Goal: Task Accomplishment & Management: Manage account settings

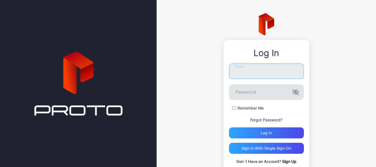
type input "**********"
click at [294, 91] on icon "button" at bounding box center [295, 92] width 7 height 7
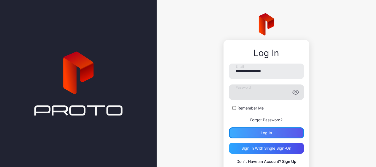
click at [265, 137] on div "Log in" at bounding box center [266, 132] width 75 height 11
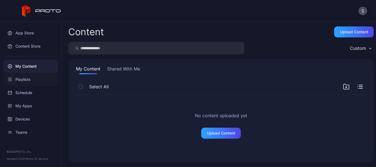
click at [24, 82] on div "Playlists" at bounding box center [30, 79] width 55 height 13
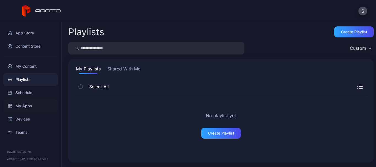
click at [22, 109] on div "My Apps" at bounding box center [30, 105] width 55 height 13
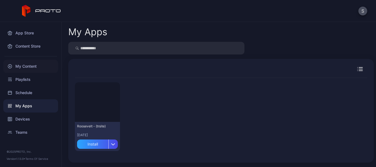
click at [32, 69] on div "My Content" at bounding box center [30, 66] width 55 height 13
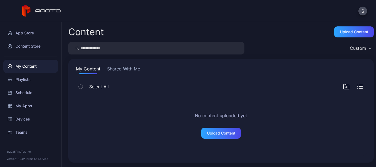
click at [112, 52] on input "search" at bounding box center [156, 48] width 176 height 13
click at [27, 48] on div "Content Store" at bounding box center [30, 46] width 55 height 13
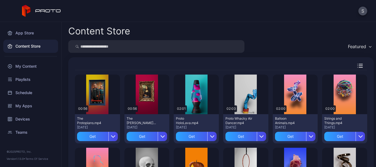
click at [184, 46] on input "search" at bounding box center [156, 46] width 176 height 13
type input "**********"
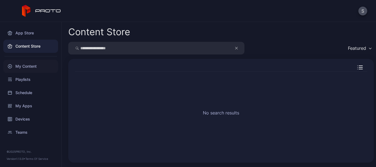
click at [34, 67] on div "My Content" at bounding box center [30, 66] width 55 height 13
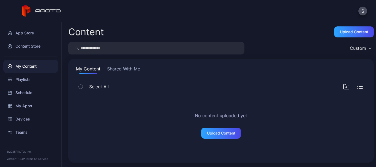
click at [15, 66] on div "My Content" at bounding box center [30, 66] width 55 height 13
click at [20, 80] on div "Playlists" at bounding box center [30, 79] width 55 height 13
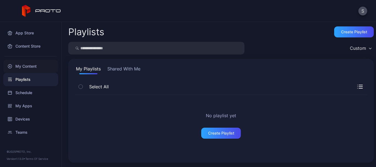
click at [20, 67] on div "My Content" at bounding box center [30, 66] width 55 height 13
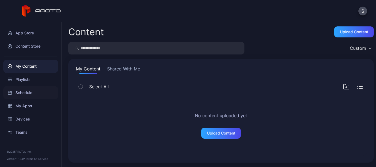
click at [20, 93] on div "Schedule" at bounding box center [30, 92] width 55 height 13
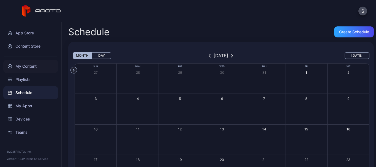
click at [23, 66] on div "My Content" at bounding box center [30, 66] width 55 height 13
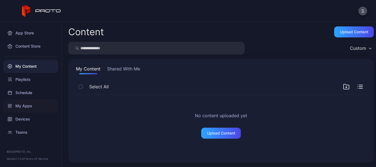
click at [21, 107] on div "My Apps" at bounding box center [30, 105] width 55 height 13
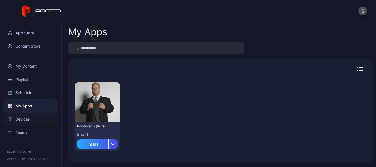
click at [21, 120] on div "Devices" at bounding box center [30, 119] width 55 height 13
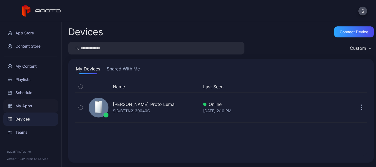
click at [23, 106] on div "My Apps" at bounding box center [30, 105] width 55 height 13
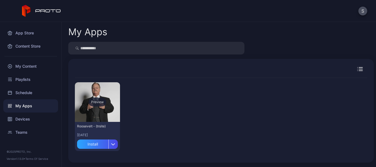
click at [107, 107] on div "Preview" at bounding box center [97, 102] width 45 height 40
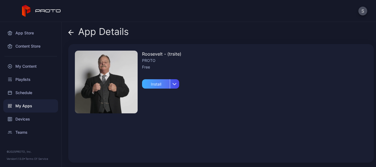
click at [154, 85] on div "Install" at bounding box center [156, 83] width 28 height 9
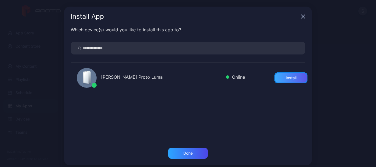
click at [286, 78] on div "Install" at bounding box center [291, 78] width 11 height 4
click at [183, 155] on div "Done" at bounding box center [187, 153] width 9 height 4
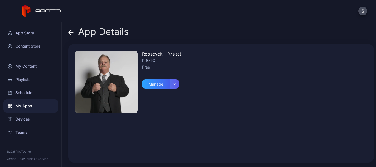
click at [176, 82] on div "button" at bounding box center [174, 83] width 9 height 9
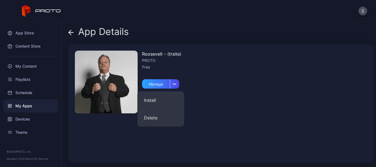
click at [265, 93] on div "Roosevelt - (trsite) PROTO Free Manage" at bounding box center [221, 103] width 306 height 119
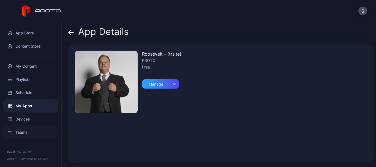
click at [20, 133] on div "Teams" at bounding box center [30, 132] width 55 height 13
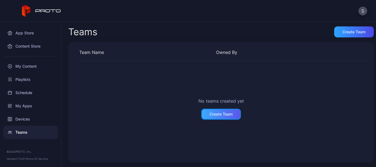
click at [220, 112] on div "Create Team" at bounding box center [220, 114] width 23 height 4
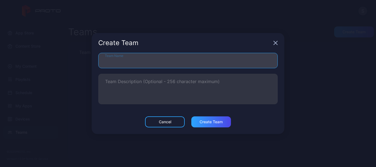
click at [192, 64] on input "Team Name" at bounding box center [187, 60] width 179 height 15
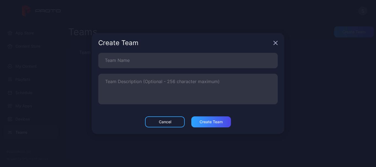
click at [276, 42] on icon "button" at bounding box center [275, 43] width 4 height 4
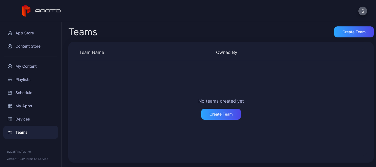
click at [360, 9] on button "S" at bounding box center [362, 11] width 9 height 9
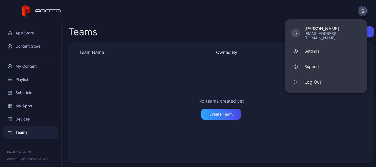
click at [304, 104] on div "No teams created yet Create Team" at bounding box center [221, 108] width 292 height 95
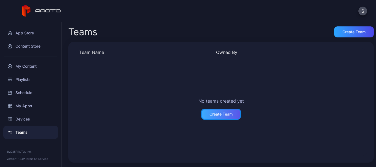
click at [217, 114] on div "Create Team" at bounding box center [220, 114] width 23 height 4
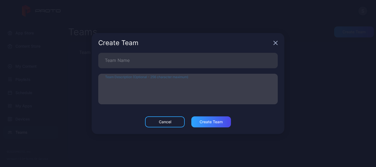
click at [197, 88] on textarea "Team Description (Optional - 256 character maximum)" at bounding box center [188, 89] width 166 height 19
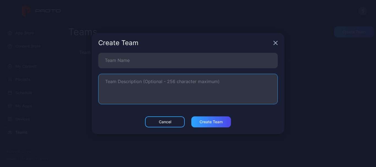
click at [278, 42] on div "Create Team" at bounding box center [188, 43] width 193 height 20
click at [274, 43] on icon "button" at bounding box center [275, 43] width 4 height 4
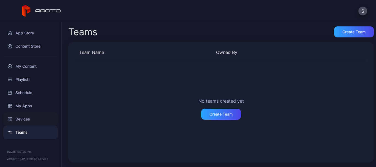
click at [18, 121] on div "Devices" at bounding box center [30, 119] width 55 height 13
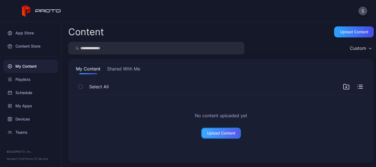
click at [216, 130] on div "Upload Content" at bounding box center [221, 133] width 40 height 11
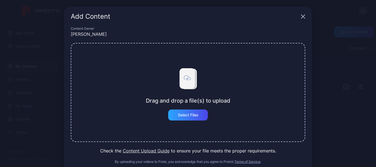
click at [301, 17] on icon "button" at bounding box center [303, 16] width 4 height 4
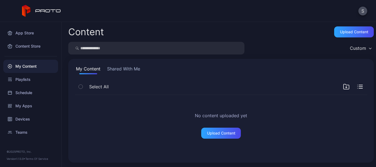
click at [40, 10] on icon at bounding box center [49, 10] width 26 height 3
click at [50, 10] on icon at bounding box center [41, 11] width 39 height 12
click at [14, 116] on div "Devices" at bounding box center [30, 119] width 55 height 13
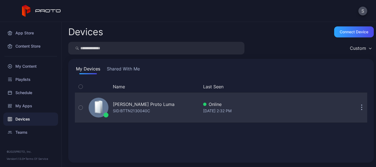
click at [356, 104] on button "button" at bounding box center [361, 107] width 11 height 11
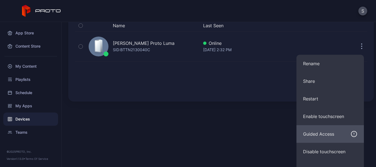
scroll to position [72, 0]
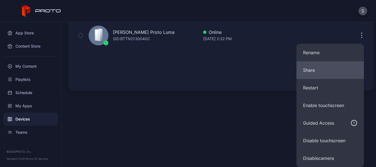
click at [321, 68] on button "Share" at bounding box center [329, 70] width 67 height 18
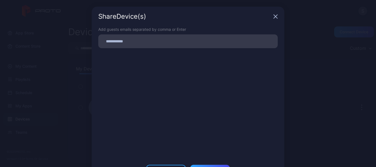
scroll to position [0, 0]
click at [181, 40] on input at bounding box center [188, 41] width 173 height 7
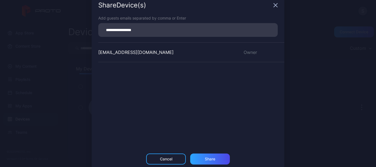
scroll to position [22, 0]
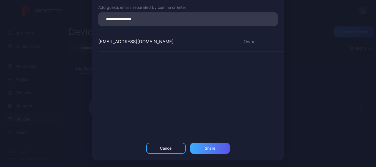
type input "**********"
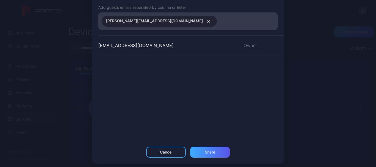
click at [198, 149] on div "Share" at bounding box center [210, 152] width 40 height 11
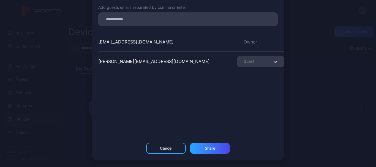
click at [261, 60] on div "Guest" at bounding box center [260, 61] width 47 height 11
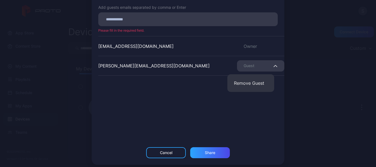
click at [183, 73] on div "[PERSON_NAME][EMAIL_ADDRESS][DOMAIN_NAME] Guest" at bounding box center [191, 66] width 186 height 20
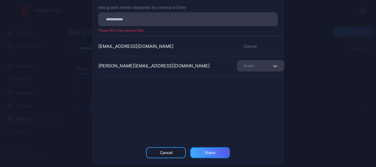
click at [211, 152] on div "Share" at bounding box center [210, 153] width 10 height 4
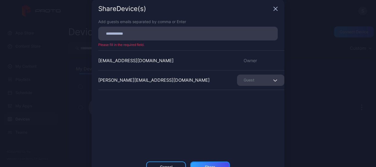
scroll to position [0, 0]
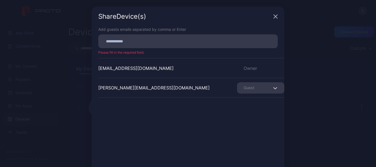
click at [274, 15] on icon "button" at bounding box center [275, 16] width 4 height 4
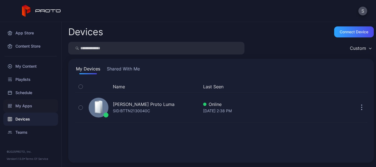
click at [28, 107] on div "My Apps" at bounding box center [30, 105] width 55 height 13
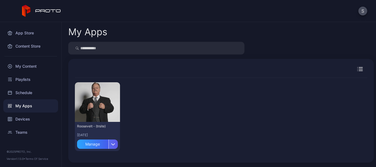
click at [113, 145] on icon "button" at bounding box center [113, 144] width 4 height 2
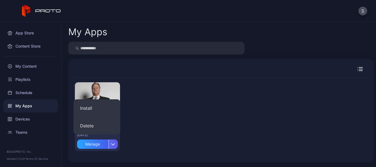
click at [113, 145] on icon "button" at bounding box center [113, 144] width 4 height 2
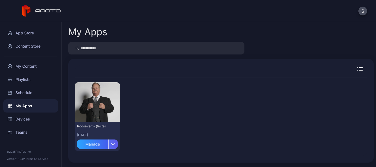
click at [115, 143] on div "button" at bounding box center [112, 144] width 9 height 9
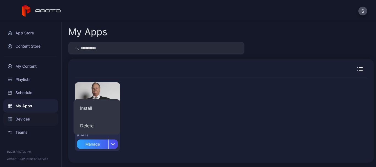
click at [26, 117] on div "Devices" at bounding box center [30, 119] width 55 height 13
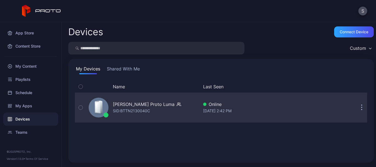
click at [361, 108] on icon "button" at bounding box center [361, 108] width 1 height 1
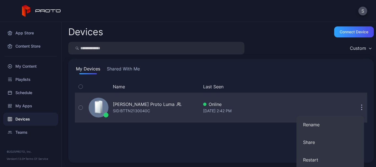
click at [361, 107] on icon "button" at bounding box center [361, 108] width 1 height 6
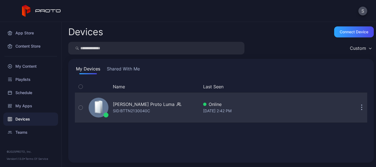
click at [79, 109] on icon "button" at bounding box center [81, 108] width 4 height 6
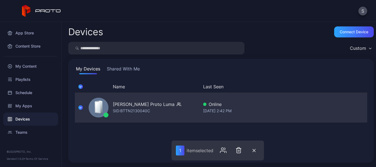
click at [163, 105] on div "[PERSON_NAME] Proto Luma" at bounding box center [144, 104] width 62 height 7
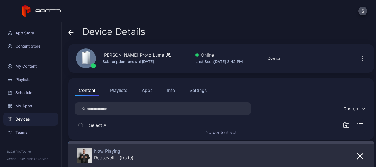
scroll to position [3, 0]
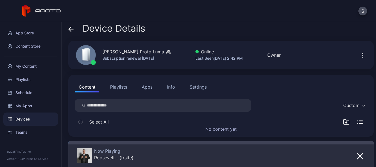
click at [195, 86] on div "Settings" at bounding box center [198, 87] width 17 height 7
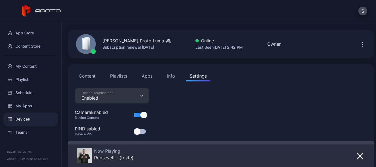
scroll to position [26, 0]
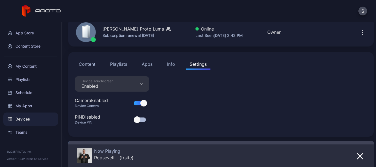
click at [173, 64] on div "Info" at bounding box center [171, 64] width 8 height 7
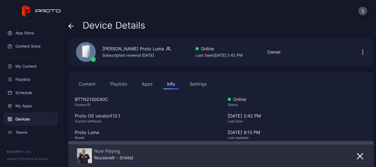
scroll to position [0, 0]
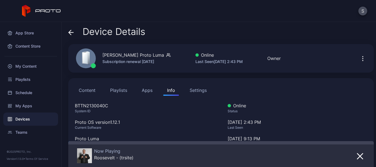
click at [150, 91] on button "Apps" at bounding box center [147, 90] width 18 height 11
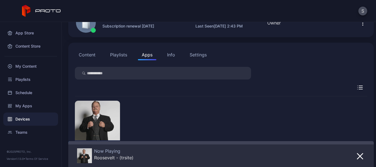
scroll to position [68, 0]
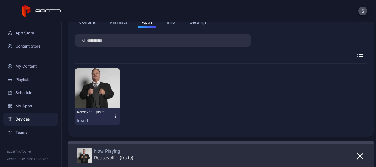
click at [115, 21] on div "S" at bounding box center [188, 11] width 376 height 22
click at [116, 24] on button "Playlists" at bounding box center [118, 22] width 25 height 11
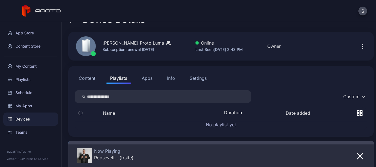
scroll to position [12, 0]
click at [204, 79] on div "Settings" at bounding box center [198, 78] width 17 height 7
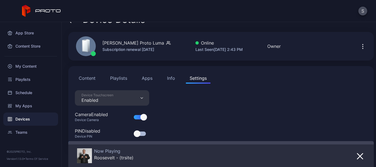
click at [168, 79] on div "Info" at bounding box center [171, 78] width 8 height 7
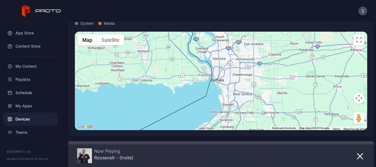
scroll to position [43, 0]
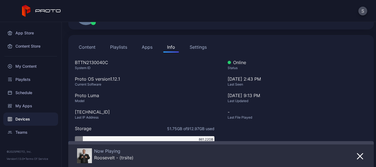
click at [92, 46] on button "Content" at bounding box center [87, 47] width 24 height 11
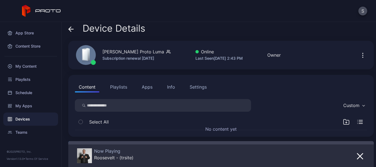
scroll to position [3, 0]
click at [198, 83] on button "Settings" at bounding box center [198, 86] width 25 height 11
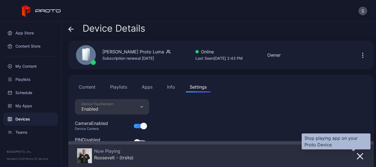
click at [357, 156] on icon "button" at bounding box center [360, 157] width 6 height 6
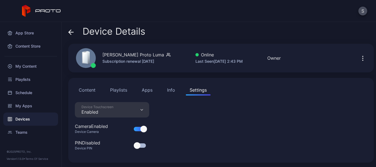
click at [119, 86] on button "Playlists" at bounding box center [118, 90] width 25 height 11
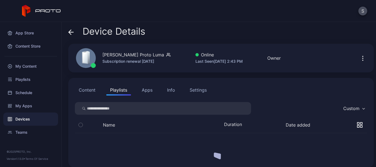
scroll to position [0, 0]
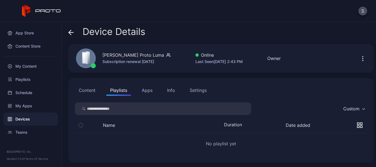
click at [85, 88] on button "Content" at bounding box center [87, 90] width 24 height 11
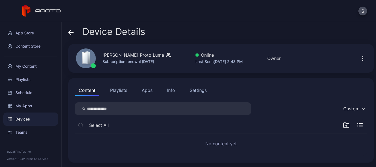
click at [118, 90] on button "Playlists" at bounding box center [118, 90] width 25 height 11
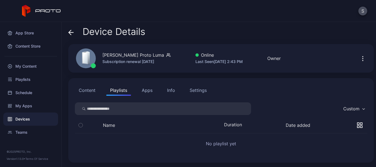
click at [142, 89] on button "Apps" at bounding box center [147, 90] width 18 height 11
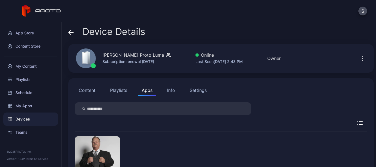
click at [168, 91] on div "Info" at bounding box center [171, 90] width 8 height 7
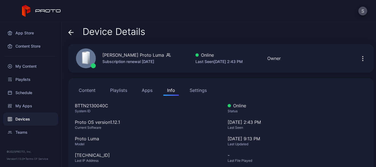
click at [147, 90] on button "Apps" at bounding box center [147, 90] width 18 height 11
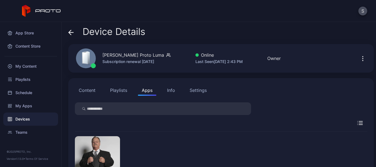
scroll to position [42, 0]
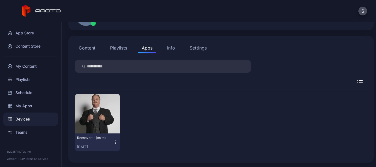
click at [116, 141] on icon "button" at bounding box center [115, 143] width 5 height 6
click at [231, 132] on div "Roosevelt - (trsite) [DATE]" at bounding box center [221, 122] width 292 height 66
click at [177, 46] on button "Info" at bounding box center [171, 47] width 16 height 11
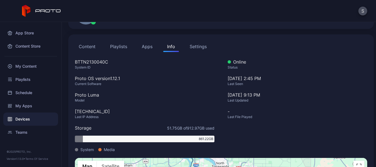
scroll to position [0, 0]
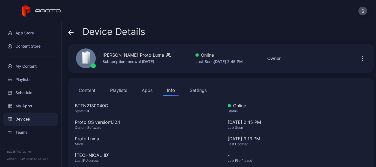
click at [205, 89] on div "Settings" at bounding box center [198, 90] width 17 height 7
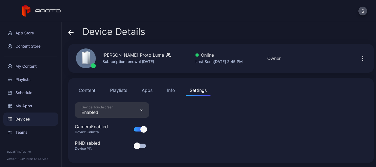
click at [134, 109] on div "Device Touchscreen Enabled" at bounding box center [112, 109] width 74 height 15
click at [36, 64] on div "My Content" at bounding box center [30, 66] width 55 height 13
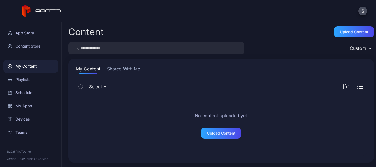
click at [122, 67] on button "Shared With Me" at bounding box center [123, 70] width 35 height 9
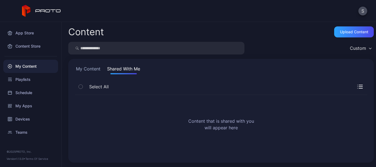
click at [357, 86] on icon "button" at bounding box center [360, 87] width 6 height 4
click at [361, 86] on icon "button" at bounding box center [362, 85] width 2 height 2
click at [96, 69] on button "My Content" at bounding box center [88, 70] width 27 height 9
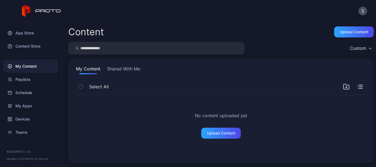
click at [125, 69] on button "Shared With Me" at bounding box center [123, 70] width 35 height 9
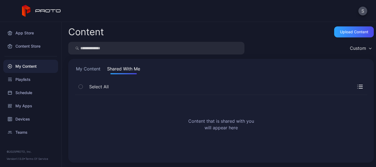
click at [89, 69] on button "My Content" at bounding box center [88, 70] width 27 height 9
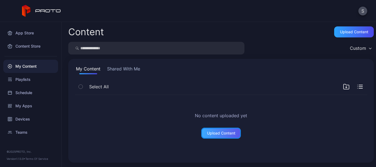
click at [222, 133] on div "Upload Content" at bounding box center [221, 133] width 28 height 4
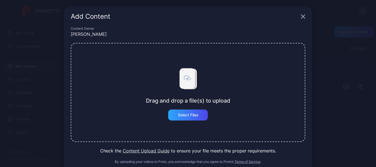
click at [301, 18] on icon "button" at bounding box center [303, 17] width 4 height 4
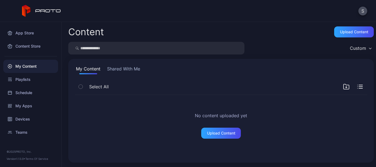
click at [132, 66] on button "Shared With Me" at bounding box center [123, 70] width 35 height 9
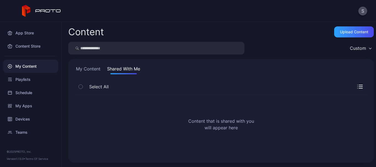
click at [82, 70] on button "My Content" at bounding box center [88, 70] width 27 height 9
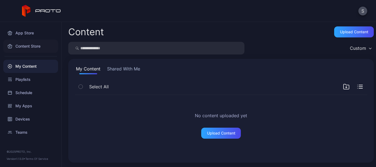
click at [25, 46] on div "Content Store" at bounding box center [30, 46] width 55 height 13
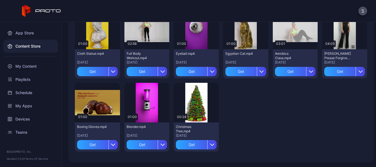
scroll to position [890, 0]
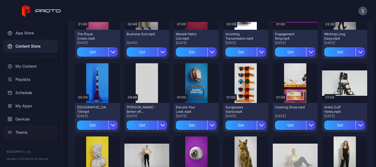
click at [18, 134] on div "Teams" at bounding box center [30, 132] width 55 height 13
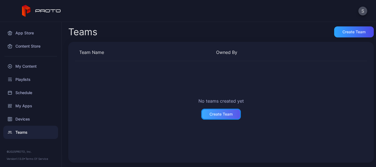
click at [224, 116] on div "Create Team" at bounding box center [221, 114] width 40 height 11
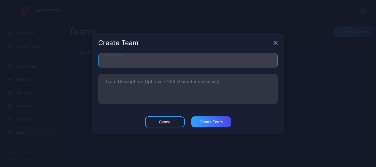
click at [186, 61] on input "Team Name" at bounding box center [187, 60] width 179 height 15
type input "*******"
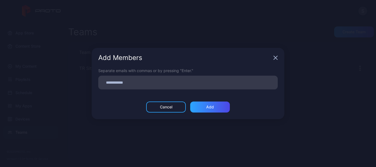
click at [203, 83] on input at bounding box center [188, 82] width 173 height 7
type input "**********"
click at [208, 106] on div "Add" at bounding box center [210, 107] width 40 height 11
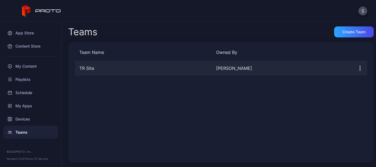
click at [244, 70] on div "[PERSON_NAME]" at bounding box center [282, 68] width 132 height 7
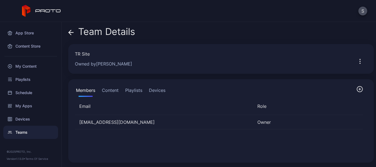
click at [357, 59] on icon "button" at bounding box center [360, 61] width 7 height 7
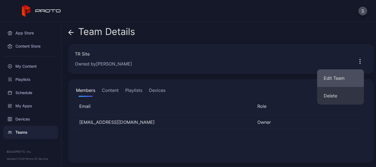
click at [344, 75] on button "Edit Team" at bounding box center [340, 78] width 47 height 18
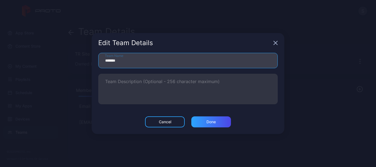
click at [211, 65] on input "*******" at bounding box center [187, 60] width 179 height 15
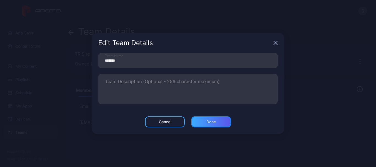
click at [214, 117] on div "Done" at bounding box center [211, 121] width 40 height 11
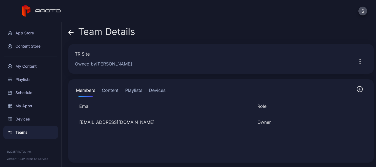
click at [69, 29] on span at bounding box center [71, 31] width 6 height 10
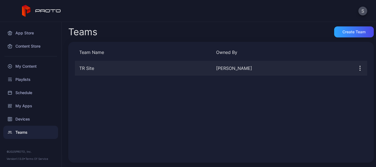
click at [357, 68] on icon "button" at bounding box center [360, 68] width 7 height 7
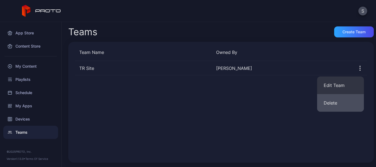
click at [339, 107] on button "Delete" at bounding box center [340, 103] width 47 height 18
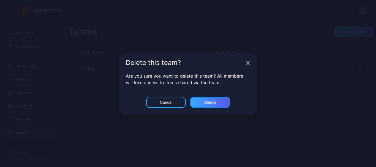
click at [205, 100] on div "Delete" at bounding box center [210, 102] width 40 height 11
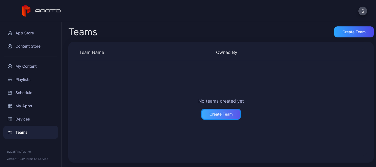
click at [219, 112] on div "Create Team" at bounding box center [220, 114] width 23 height 4
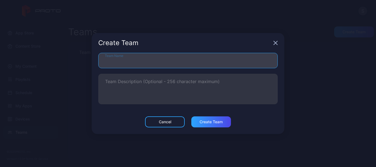
click at [166, 65] on input "Team Name" at bounding box center [187, 60] width 179 height 15
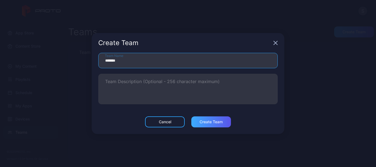
type input "*******"
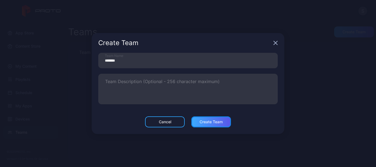
click at [224, 126] on div "Create Team" at bounding box center [211, 121] width 40 height 11
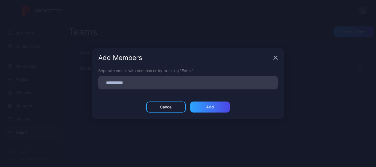
click at [190, 85] on input at bounding box center [188, 82] width 173 height 7
type input "**********"
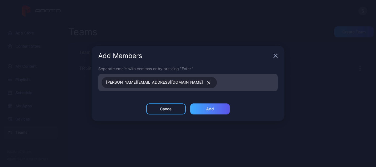
click at [215, 106] on div "Add" at bounding box center [210, 109] width 40 height 11
